Goal: Navigation & Orientation: Find specific page/section

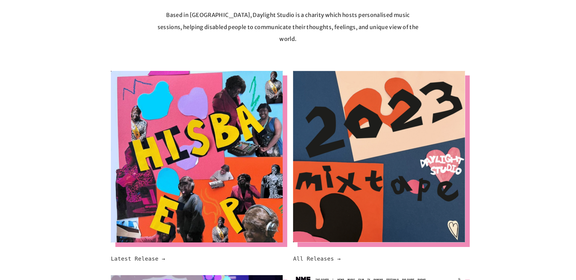
scroll to position [30, 0]
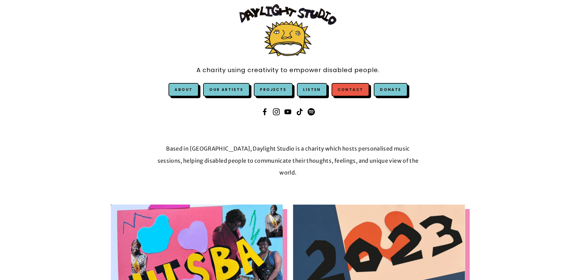
click at [351, 90] on link "Contact" at bounding box center [350, 89] width 38 height 13
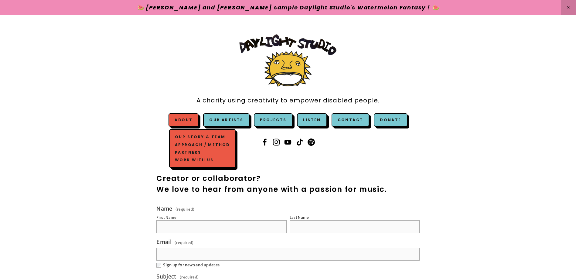
click at [193, 137] on link "Our Story & Team" at bounding box center [202, 138] width 58 height 8
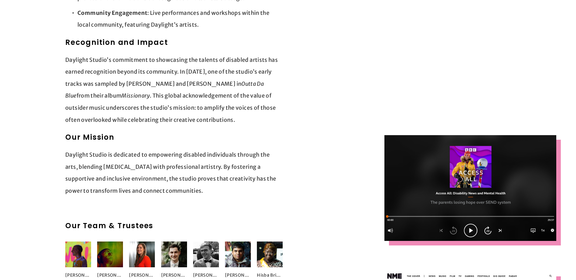
scroll to position [577, 0]
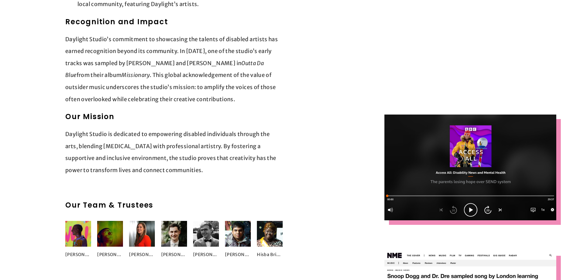
click at [351, 83] on div at bounding box center [424, 40] width 273 height 887
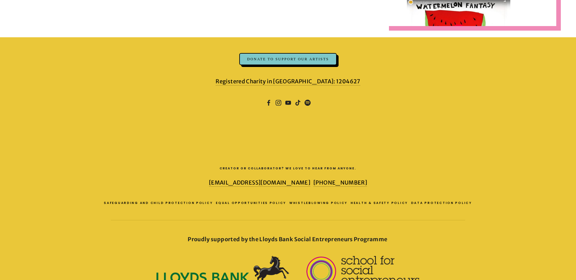
scroll to position [1056, 0]
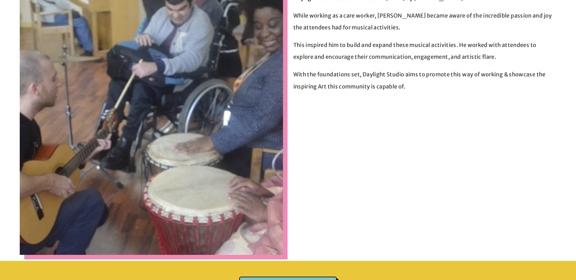
scroll to position [395, 0]
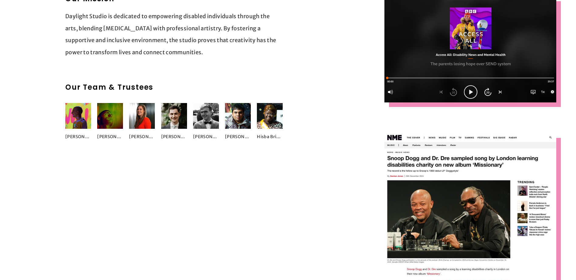
scroll to position [698, 0]
